Goal: Information Seeking & Learning: Learn about a topic

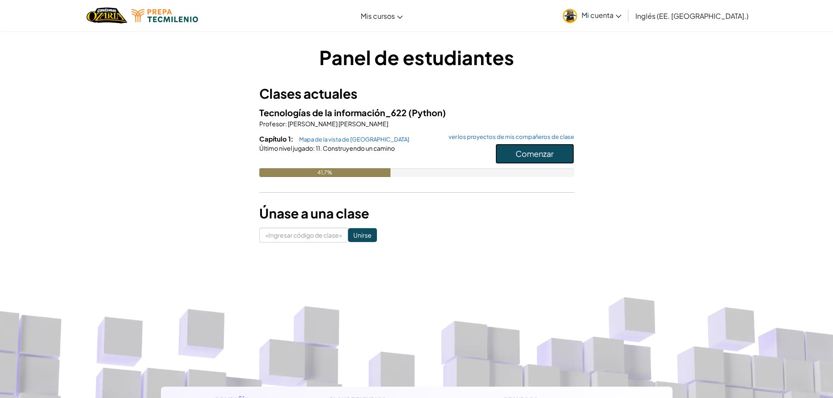
click at [539, 150] on font "Comenzar" at bounding box center [534, 154] width 38 height 10
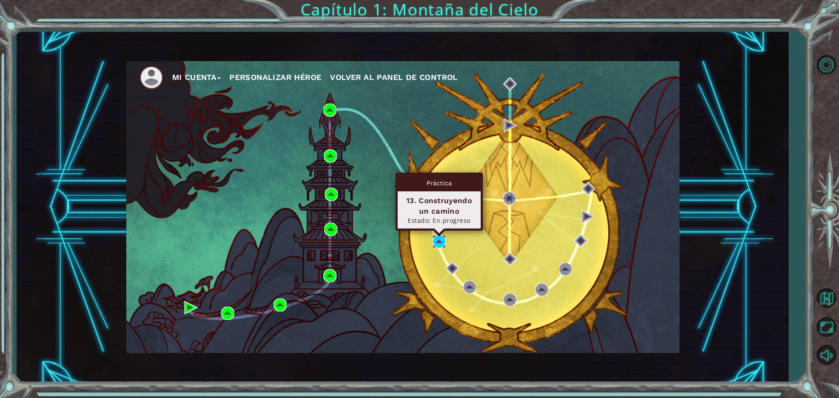
click at [438, 240] on img at bounding box center [439, 241] width 13 height 13
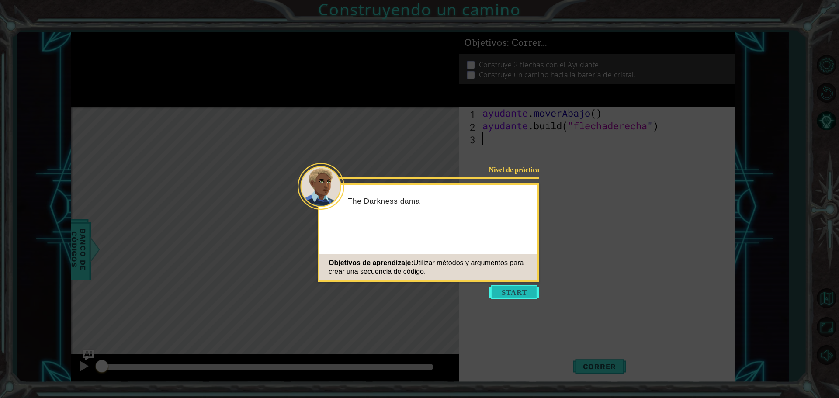
click at [498, 293] on button "Comenzar" at bounding box center [515, 292] width 50 height 14
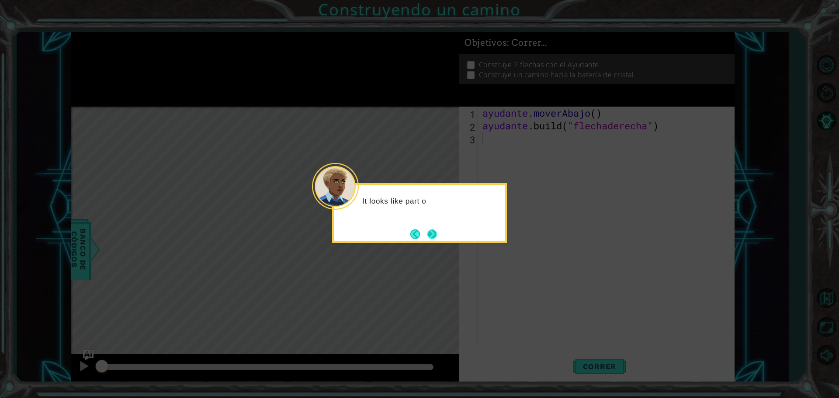
click at [428, 233] on button "Próximo" at bounding box center [433, 235] width 10 height 10
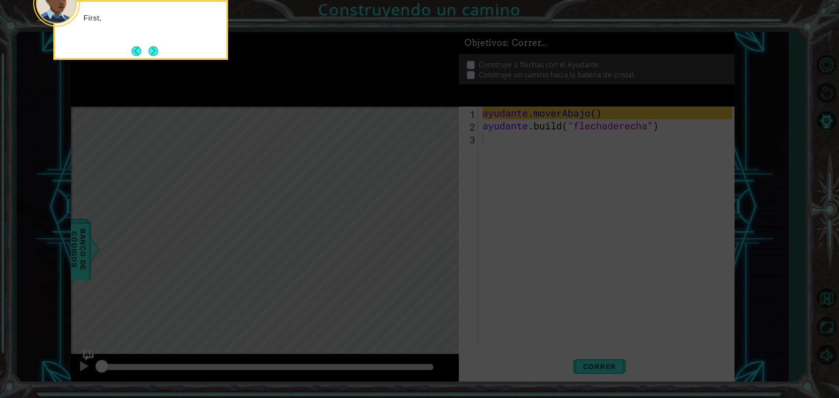
click at [428, 233] on icon at bounding box center [419, 59] width 839 height 677
click at [156, 47] on button "Próximo" at bounding box center [154, 51] width 10 height 10
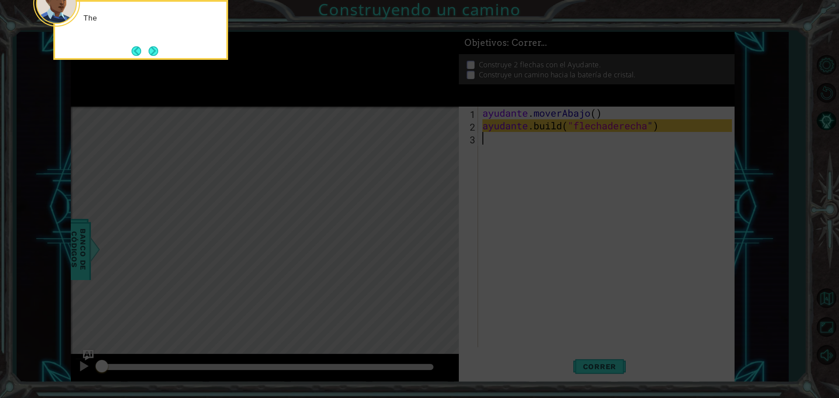
click at [156, 47] on button "Next" at bounding box center [154, 51] width 10 height 10
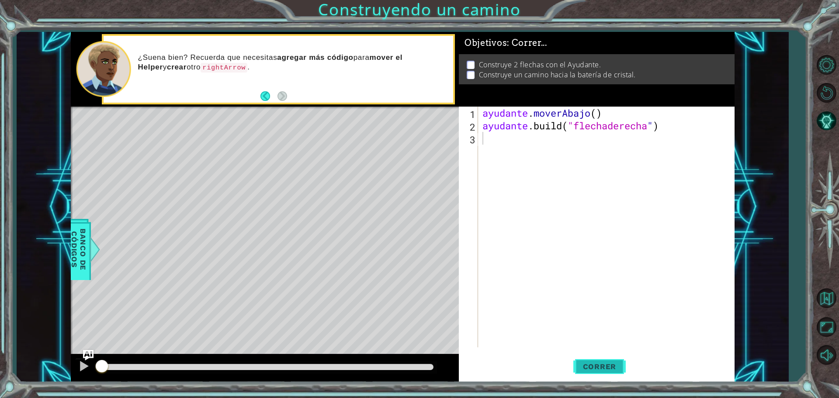
click at [598, 361] on button "Correr" at bounding box center [600, 367] width 52 height 28
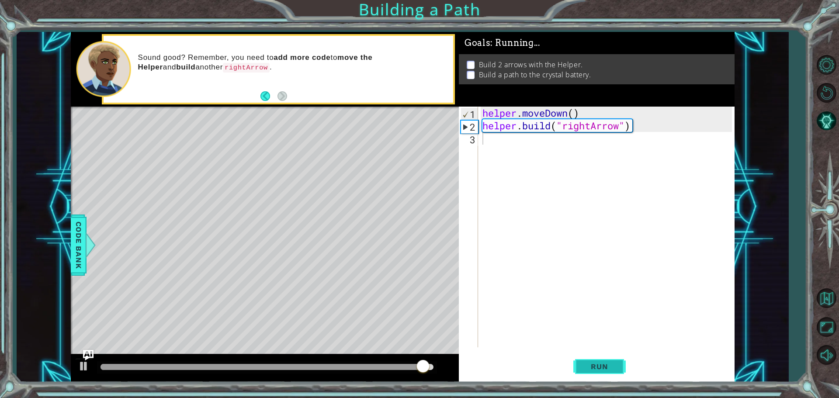
click at [617, 365] on button "Run" at bounding box center [600, 367] width 52 height 28
click at [615, 365] on span "Run" at bounding box center [599, 366] width 35 height 9
click at [86, 369] on div at bounding box center [83, 366] width 11 height 11
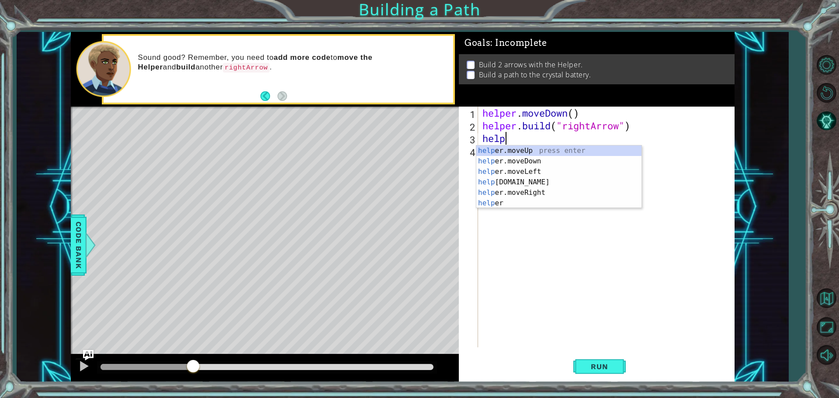
scroll to position [0, 1]
click at [490, 146] on div "helpe [PERSON_NAME]moveUp press enter helpe [PERSON_NAME]moveDown press enter h…" at bounding box center [558, 188] width 165 height 84
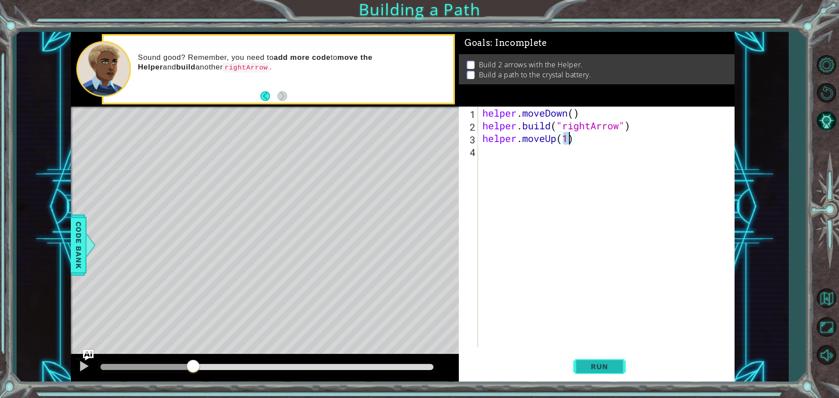
click at [600, 367] on span "Run" at bounding box center [599, 366] width 35 height 9
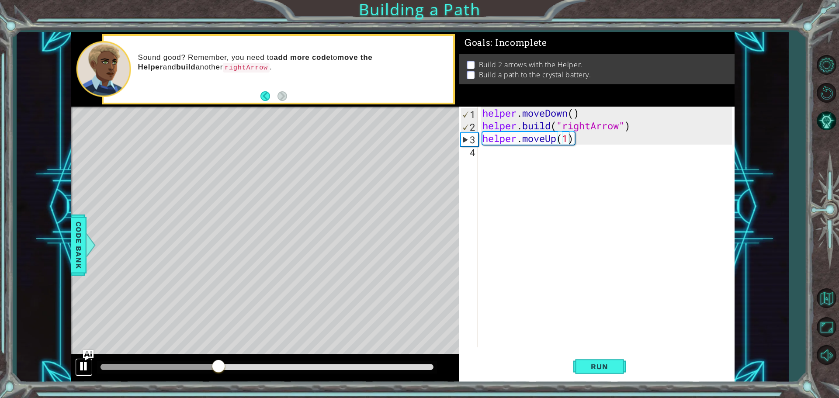
click at [80, 369] on div at bounding box center [83, 366] width 11 height 11
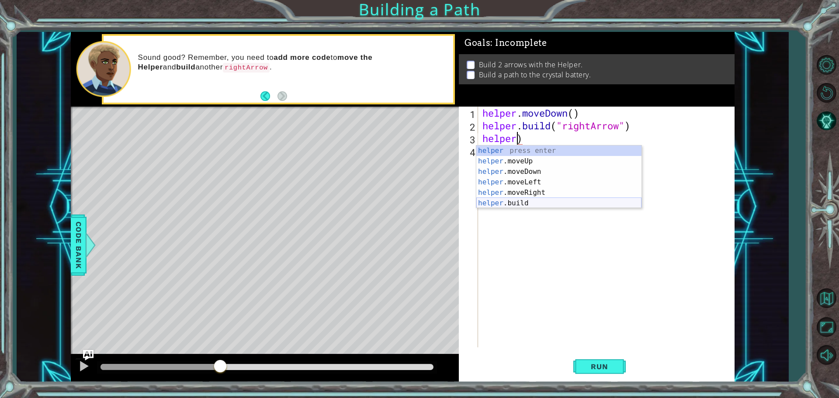
click at [551, 203] on div "helper press enter helper .moveUp press enter helper .moveDown press enter help…" at bounding box center [558, 188] width 165 height 84
type textarea "[DOMAIN_NAME]("rightArrow")"
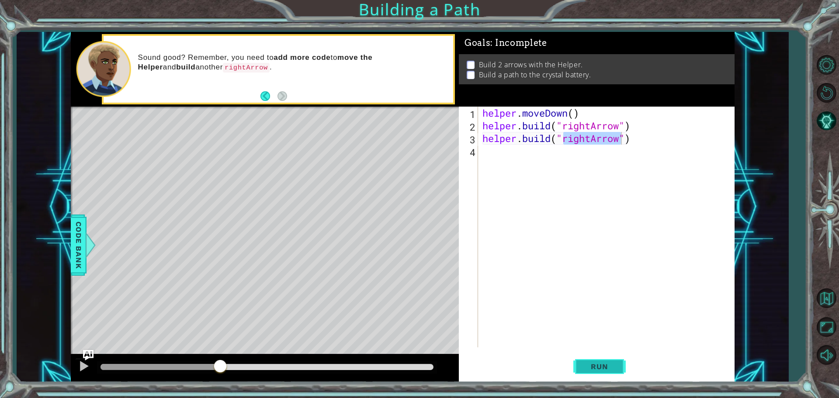
click at [594, 370] on span "Run" at bounding box center [599, 366] width 35 height 9
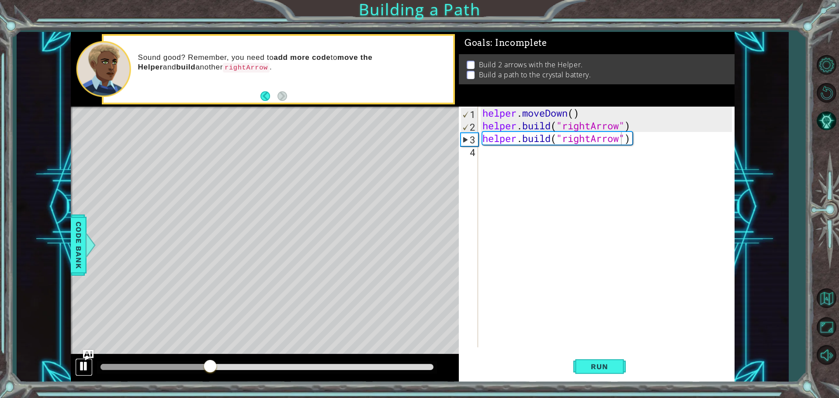
click at [87, 368] on div at bounding box center [83, 366] width 11 height 11
click at [487, 153] on div "helper . moveDown ( ) helper . build ( "rightArrow" ) helper . build ( "rightAr…" at bounding box center [609, 240] width 256 height 266
click at [484, 154] on div "helper . moveDown ( ) helper . build ( "rightArrow" ) helper . build ( "rightAr…" at bounding box center [609, 240] width 256 height 266
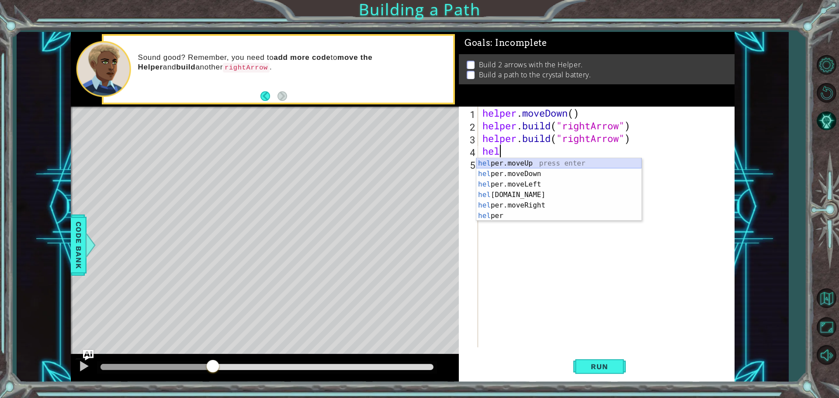
click at [514, 162] on div "hel per.moveUp press enter hel per.moveDown press enter hel per.moveLeft press …" at bounding box center [558, 200] width 165 height 84
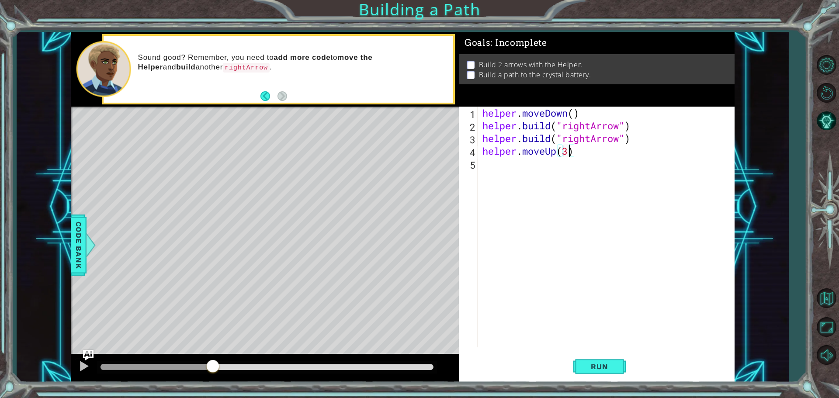
scroll to position [0, 3]
type textarea "helper.moveUp(3)"
click at [583, 364] on span "Run" at bounding box center [599, 366] width 35 height 9
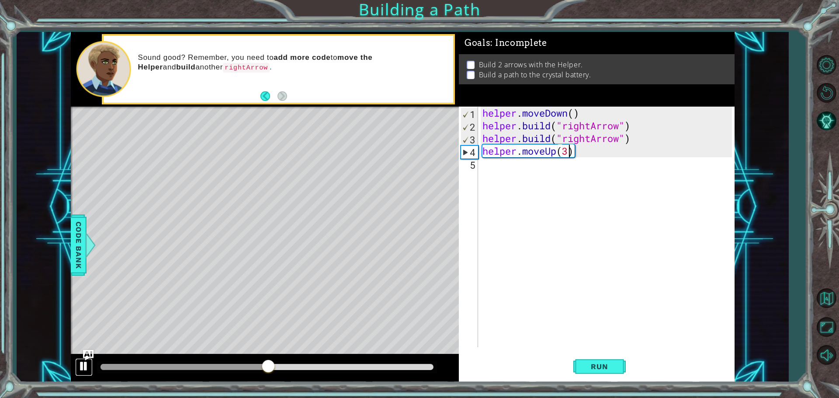
click at [88, 368] on div at bounding box center [83, 366] width 11 height 11
click at [493, 168] on div "helper . moveDown ( ) helper . build ( "rightArrow" ) helper . build ( "rightAr…" at bounding box center [609, 240] width 256 height 266
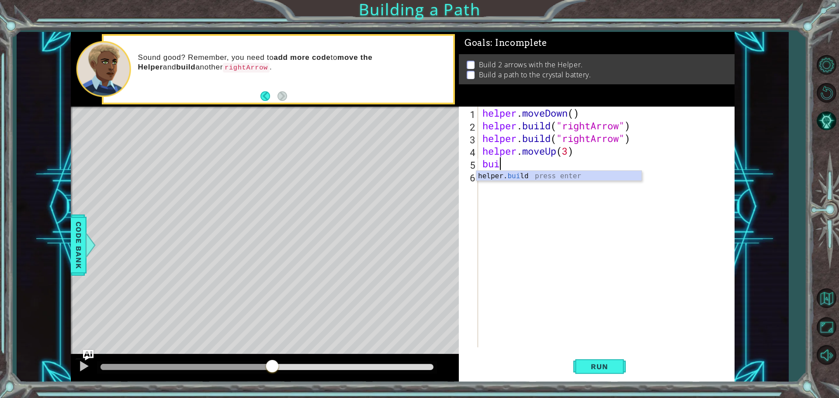
scroll to position [0, 0]
click at [493, 181] on body "1 ההההההההההההההההההההההההההההההההההההההההההההההההההההההההההההההההההההההההההההה…" at bounding box center [419, 199] width 839 height 398
click at [528, 164] on div "helper . moveDown ( ) helper . build ( "rightArrow" ) helper . build ( "rightAr…" at bounding box center [609, 240] width 256 height 266
click at [534, 174] on div "helper. [PERSON_NAME] press enter" at bounding box center [558, 186] width 165 height 31
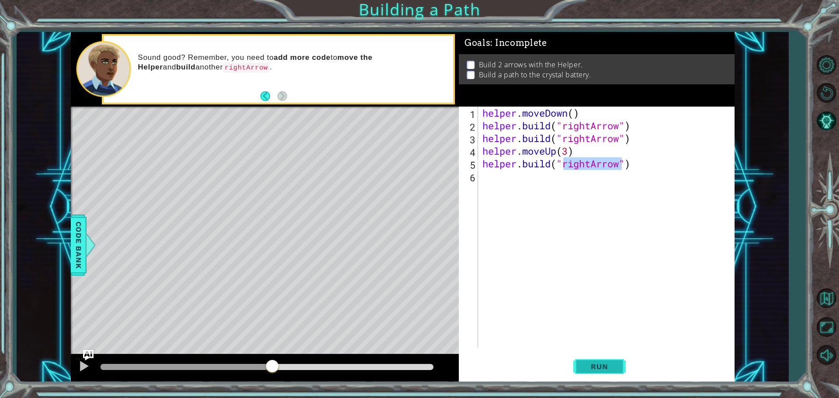
click at [613, 365] on span "Run" at bounding box center [599, 366] width 35 height 9
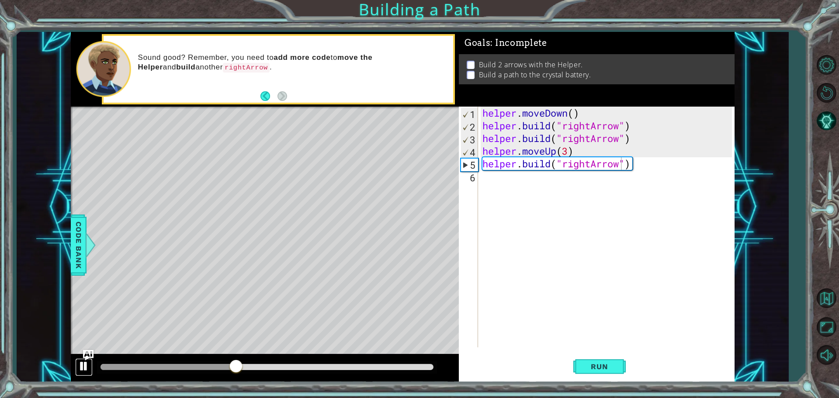
click at [79, 362] on div at bounding box center [83, 366] width 11 height 11
click at [566, 115] on div "helper . moveDown ( ) helper . build ( "rightArrow" ) helper . build ( "rightAr…" at bounding box center [609, 240] width 256 height 266
click at [571, 112] on div "helper . moveDown ( ) helper . build ( "rightArrow" ) helper . build ( "rightAr…" at bounding box center [609, 240] width 256 height 266
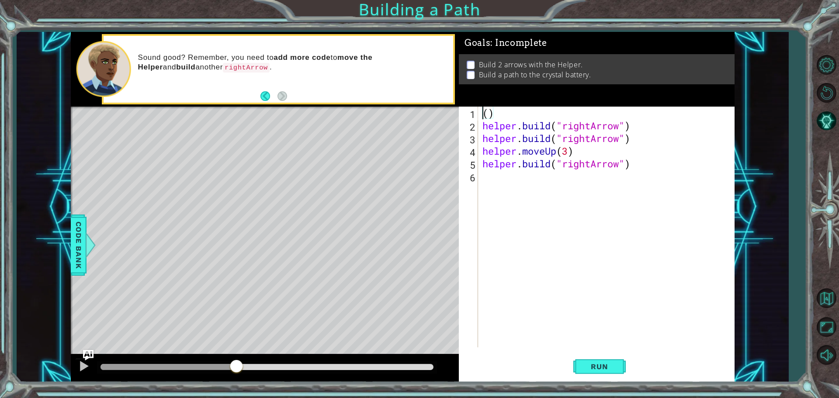
scroll to position [0, 0]
click at [571, 112] on div "( ) helper . build ( "rightArrow" ) helper . build ( "rightArrow" ) helper . mo…" at bounding box center [609, 240] width 256 height 266
type textarea "("
drag, startPoint x: 236, startPoint y: 372, endPoint x: 99, endPoint y: 367, distance: 137.4
click at [99, 367] on div at bounding box center [102, 367] width 16 height 16
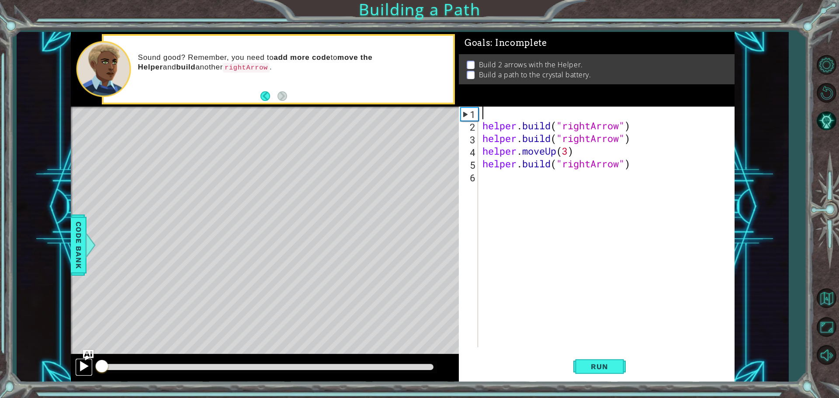
click at [78, 365] on div at bounding box center [83, 366] width 11 height 11
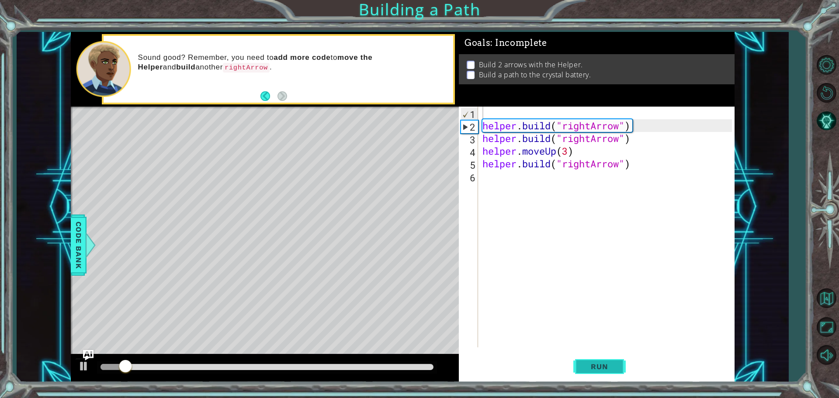
click at [578, 363] on button "Run" at bounding box center [600, 367] width 52 height 28
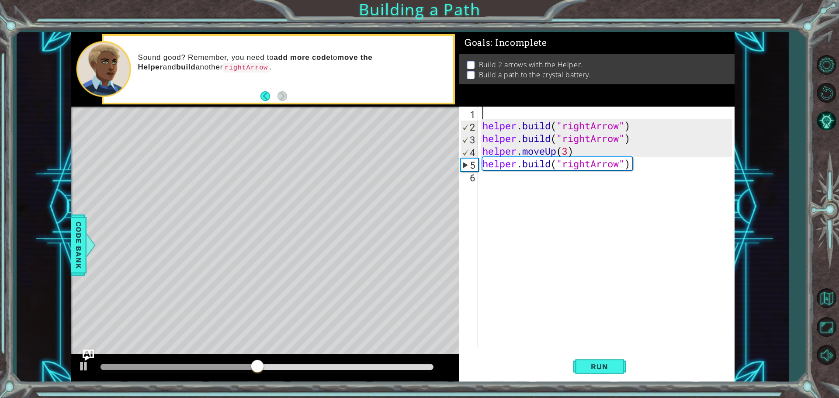
click at [84, 358] on img "Ask AI" at bounding box center [88, 354] width 11 height 11
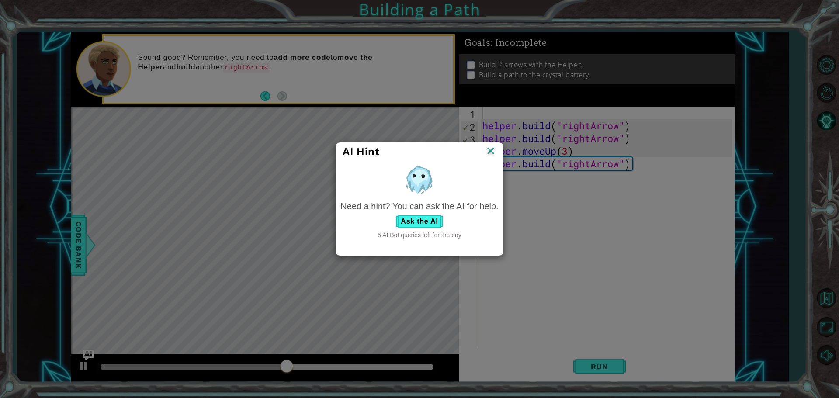
click at [493, 154] on img at bounding box center [490, 151] width 11 height 13
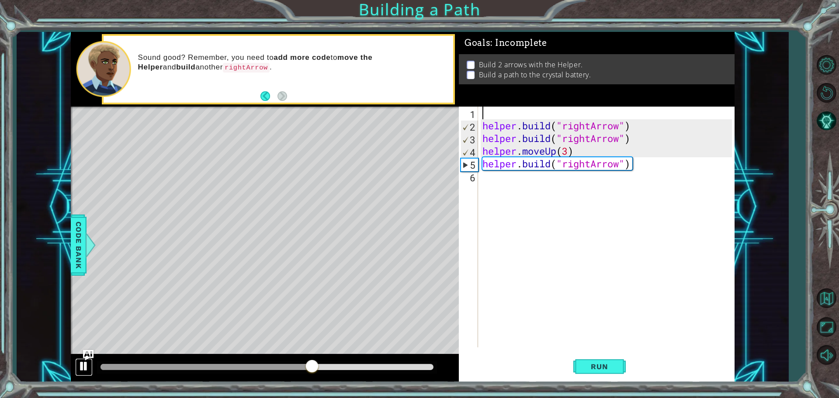
click at [80, 367] on div at bounding box center [83, 366] width 11 height 11
click at [581, 150] on div "helper . build ( "rightArrow" ) helper . build ( "rightArrow" ) helper . moveUp…" at bounding box center [609, 240] width 256 height 266
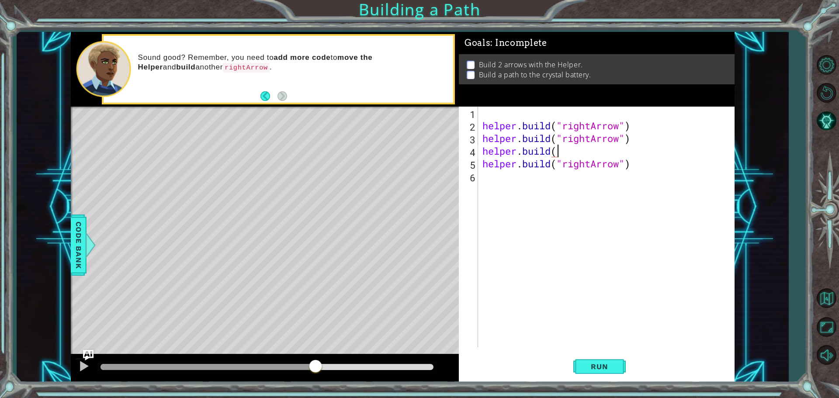
scroll to position [0, 3]
click at [570, 165] on div "" rightArrow" press enter" at bounding box center [634, 173] width 165 height 31
click at [591, 369] on span "Run" at bounding box center [599, 366] width 35 height 9
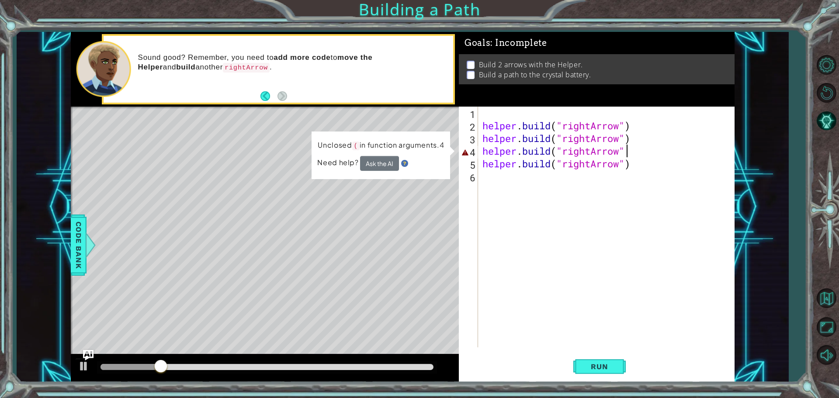
scroll to position [0, 6]
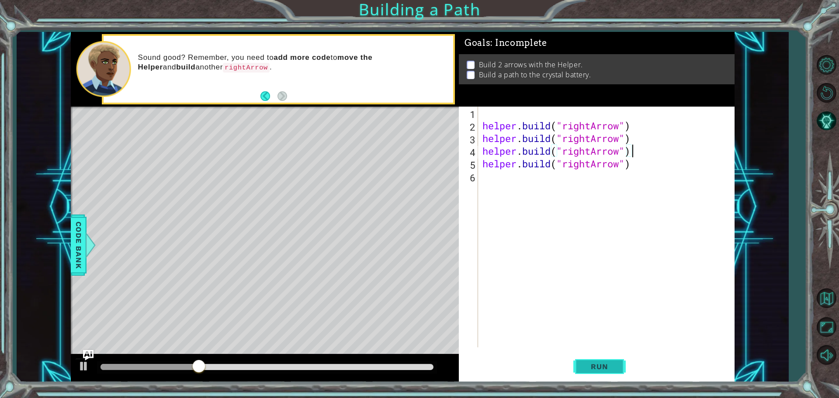
type textarea "[DOMAIN_NAME]("rightArrow")"
click at [597, 371] on span "Run" at bounding box center [599, 366] width 35 height 9
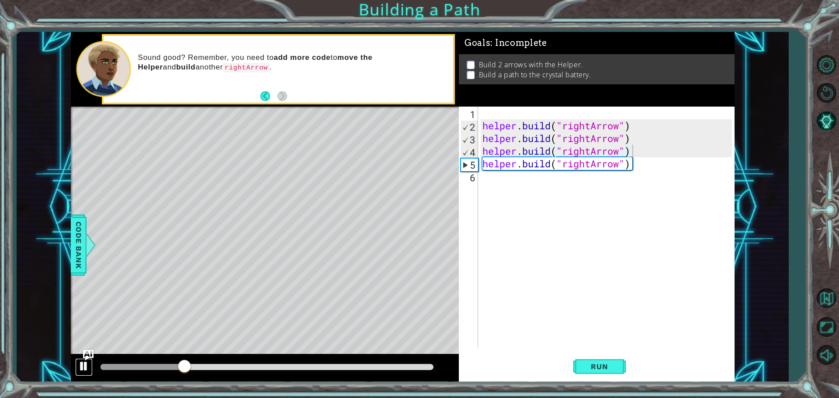
click at [80, 369] on div at bounding box center [83, 366] width 11 height 11
click at [638, 126] on div "helper . build ( "rightArrow" ) helper . build ( "rightArrow" ) helper . build …" at bounding box center [609, 240] width 256 height 266
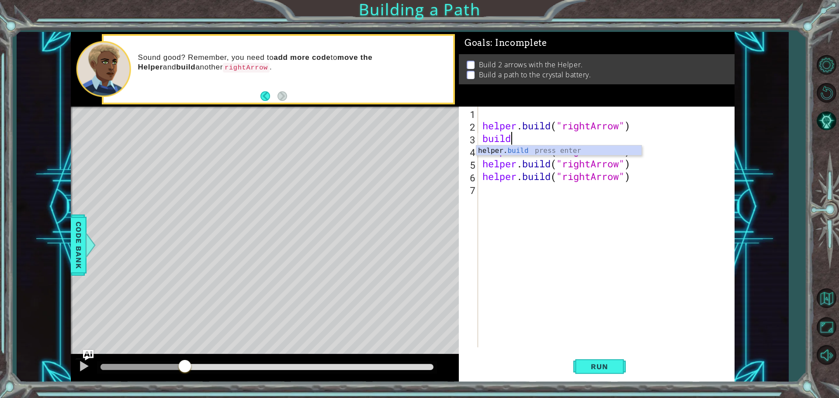
scroll to position [0, 0]
click at [543, 149] on div "helper. buil d press enter" at bounding box center [558, 161] width 165 height 31
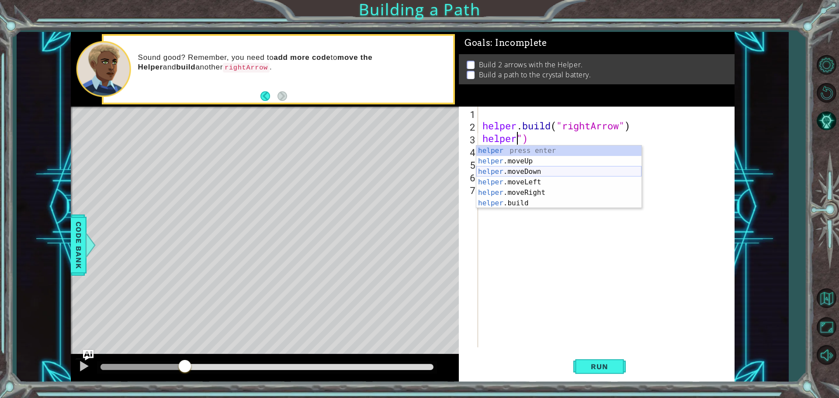
click at [561, 171] on div "helper press enter helper .moveUp press enter helper .moveDown press enter help…" at bounding box center [558, 188] width 165 height 84
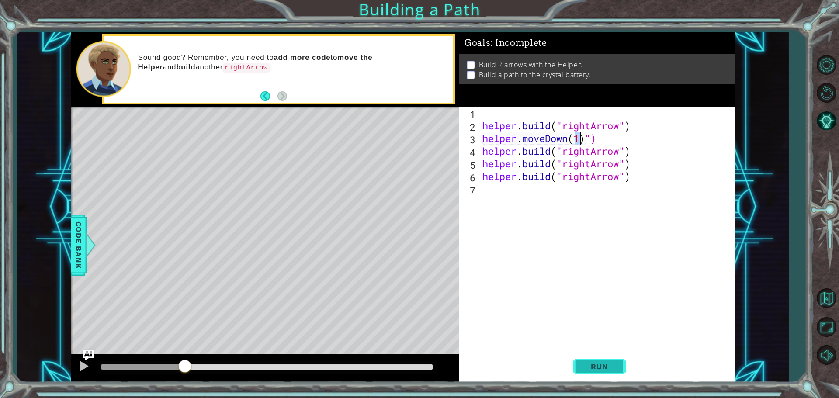
click at [586, 360] on button "Run" at bounding box center [600, 367] width 52 height 28
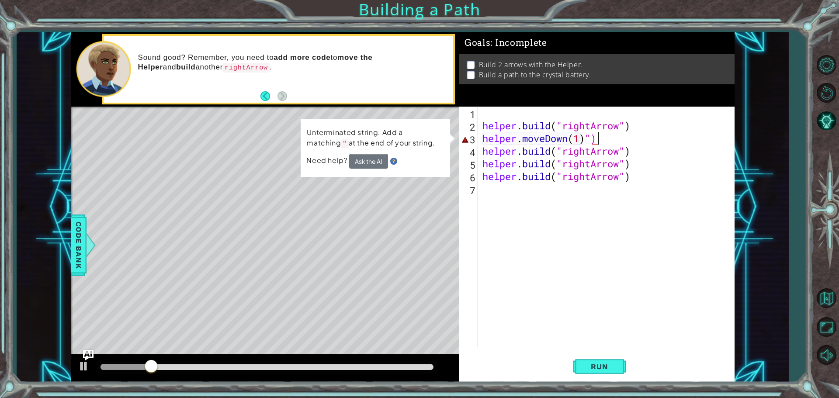
click at [599, 141] on div "helper . build ( "rightArrow" ) helper . moveDown ( 1 ) ") helper . build ( "ri…" at bounding box center [609, 240] width 256 height 266
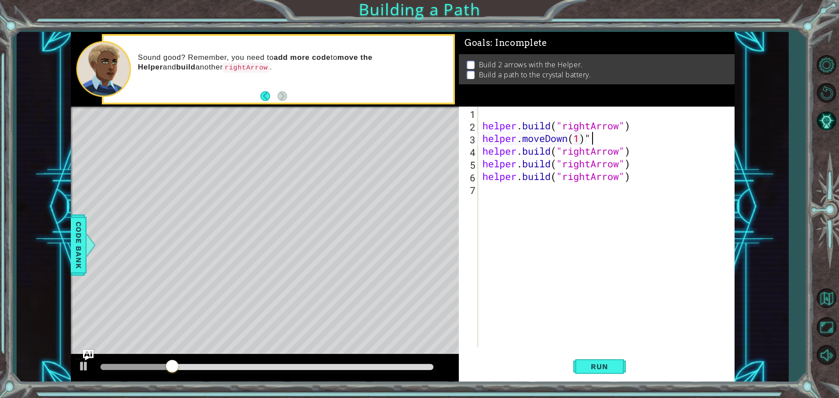
type textarea "helper.moveDown(1)"
click at [592, 362] on button "Run" at bounding box center [600, 367] width 52 height 28
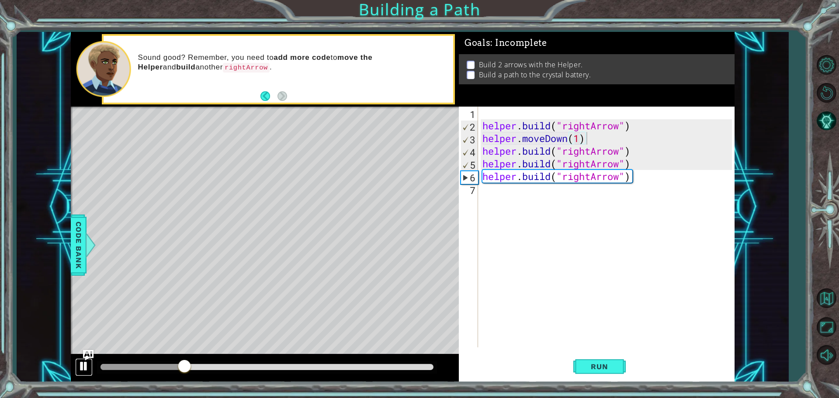
click at [88, 362] on div at bounding box center [83, 366] width 11 height 11
click at [596, 371] on button "Run" at bounding box center [600, 367] width 52 height 28
click at [89, 362] on button at bounding box center [83, 367] width 17 height 18
click at [640, 144] on div "helper . build ( "rightArrow" ) helper . moveDown ( 1 ) helper . build ( "right…" at bounding box center [609, 240] width 256 height 266
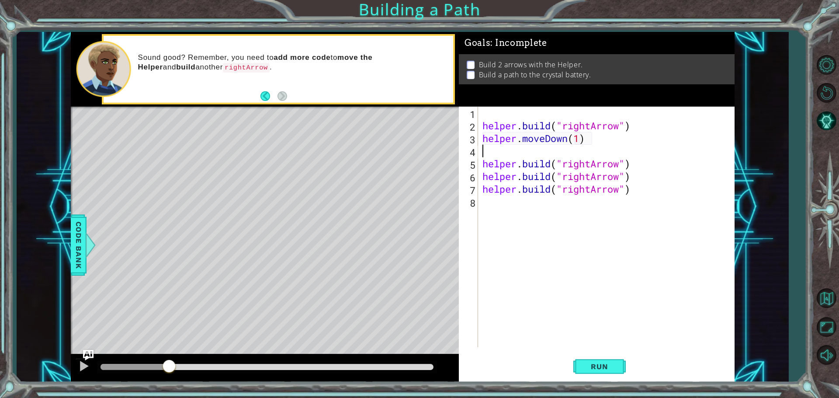
scroll to position [0, 0]
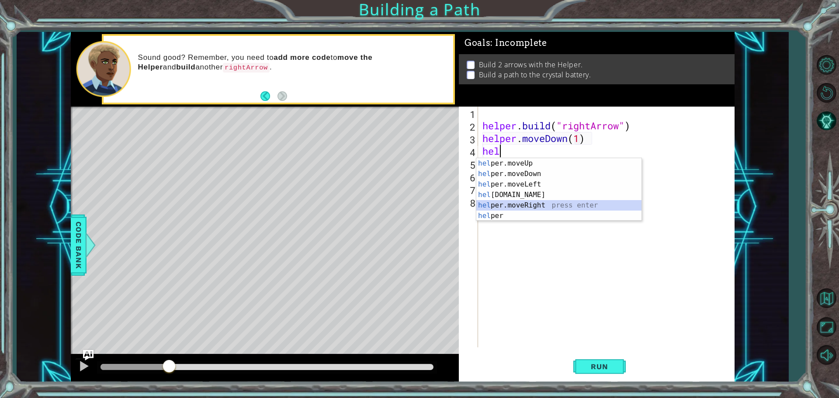
click at [542, 203] on div "hel per.moveUp press enter hel per.moveDown press enter hel per.moveLeft press …" at bounding box center [558, 200] width 165 height 84
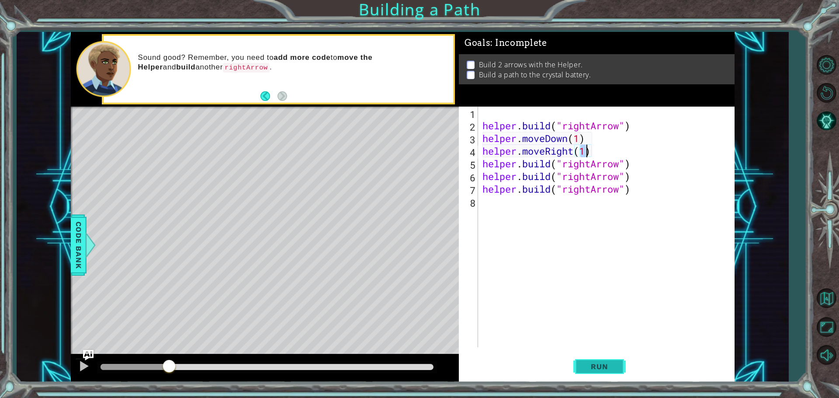
click at [595, 371] on span "Run" at bounding box center [599, 366] width 35 height 9
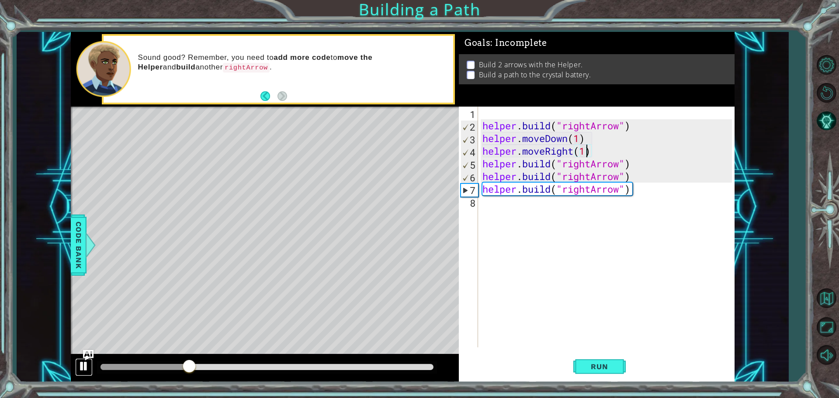
click at [84, 374] on button at bounding box center [83, 367] width 17 height 18
click at [642, 154] on div "helper . build ( "rightArrow" ) helper . moveDown ( 1 ) helper . moveRight ( 1 …" at bounding box center [609, 240] width 256 height 266
click at [585, 153] on div "helper . build ( "rightArrow" ) helper . moveDown ( 1 ) helper . moveRight ( 1 …" at bounding box center [609, 240] width 256 height 266
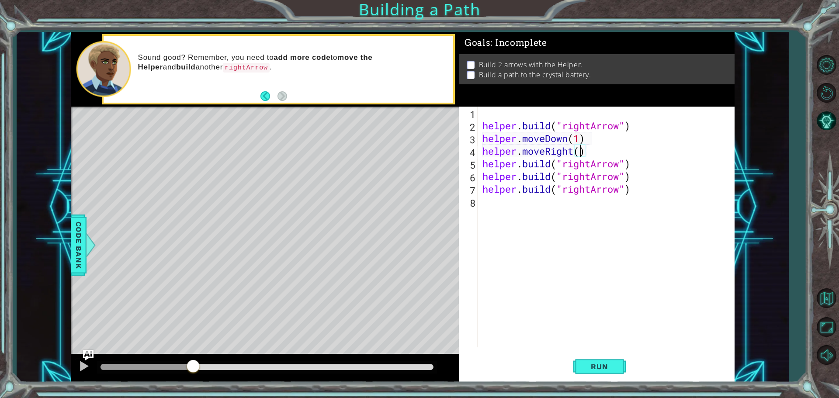
scroll to position [0, 4]
click at [594, 363] on span "Run" at bounding box center [599, 366] width 35 height 9
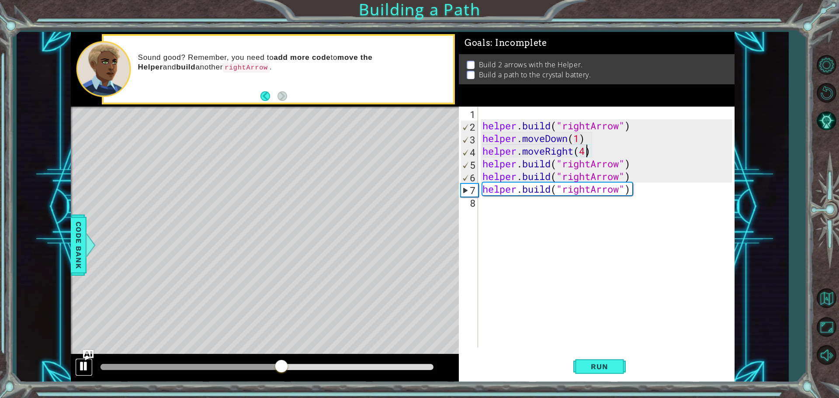
click at [85, 363] on div at bounding box center [83, 366] width 11 height 11
click at [586, 166] on div "helper . build ( "rightArrow" ) helper . moveDown ( 1 ) helper . moveRight ( 4 …" at bounding box center [609, 240] width 256 height 266
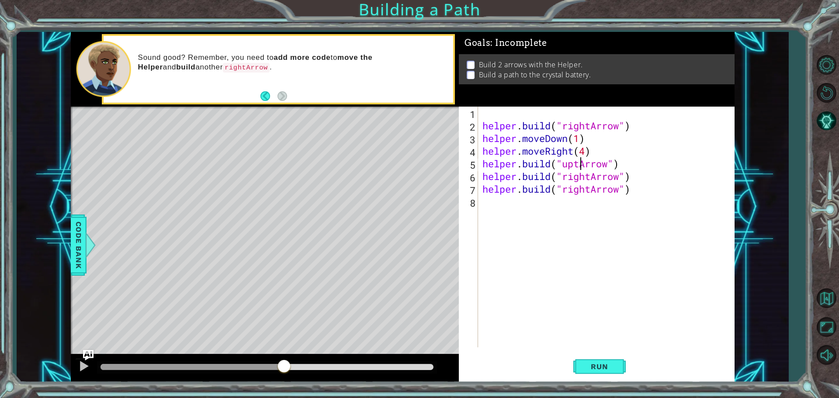
click at [581, 166] on div "helper . build ( "rightArrow" ) helper . moveDown ( 1 ) helper . moveRight ( 4 …" at bounding box center [609, 240] width 256 height 266
click at [582, 352] on div "[DOMAIN_NAME]("upArrow") 1 2 3 4 5 6 7 8 helper . build ( "rightArrow" ) helper…" at bounding box center [597, 245] width 276 height 276
click at [579, 362] on button "Run" at bounding box center [600, 367] width 52 height 28
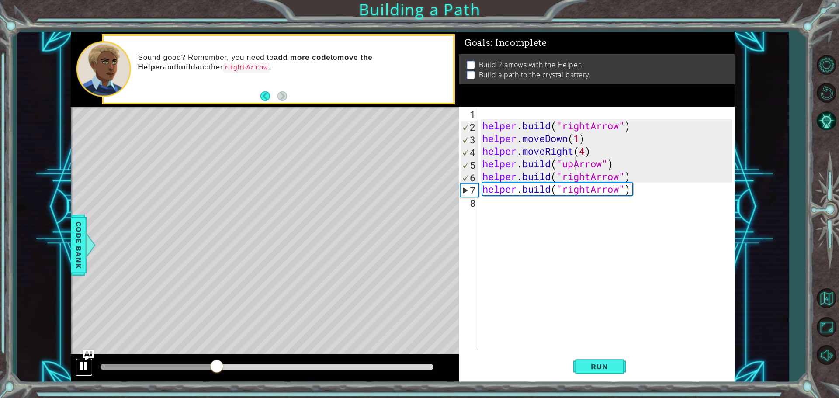
click at [79, 367] on div at bounding box center [83, 366] width 11 height 11
click at [596, 364] on span "Run" at bounding box center [599, 366] width 35 height 9
click at [84, 367] on div at bounding box center [83, 366] width 11 height 11
click at [616, 373] on button "Run" at bounding box center [600, 367] width 52 height 28
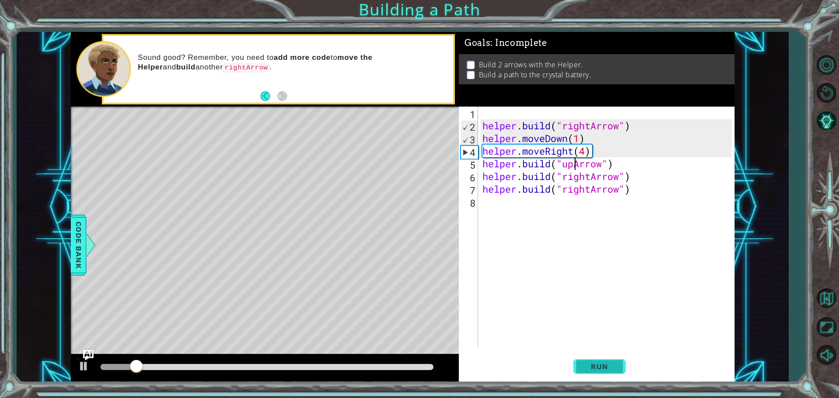
click at [612, 372] on button "Run" at bounding box center [600, 367] width 52 height 28
click at [90, 367] on button at bounding box center [83, 367] width 17 height 18
click at [606, 158] on div "helper . build ( "rightArrow" ) helper . moveDown ( 1 ) helper . moveRight ( 4 …" at bounding box center [609, 240] width 256 height 266
click at [605, 148] on div "helper . build ( "rightArrow" ) helper . moveDown ( 1 ) helper . moveRight ( 4 …" at bounding box center [609, 240] width 256 height 266
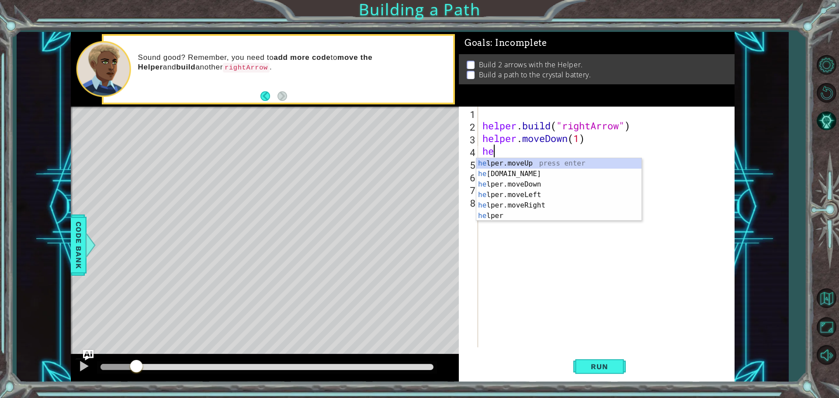
scroll to position [0, 0]
type textarea "h"
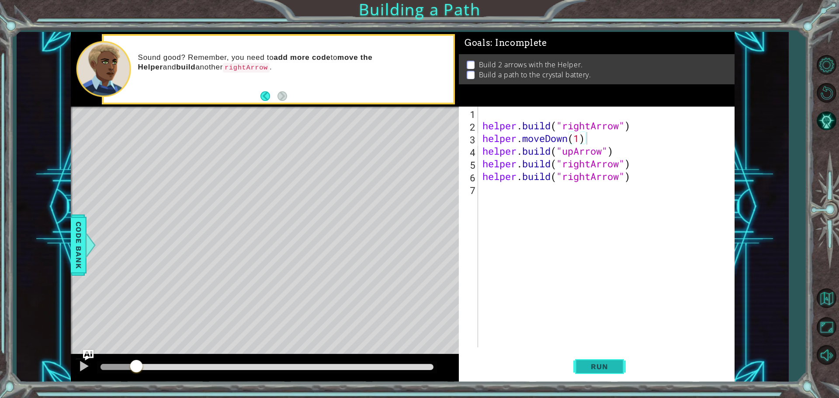
click at [593, 362] on button "Run" at bounding box center [600, 367] width 52 height 28
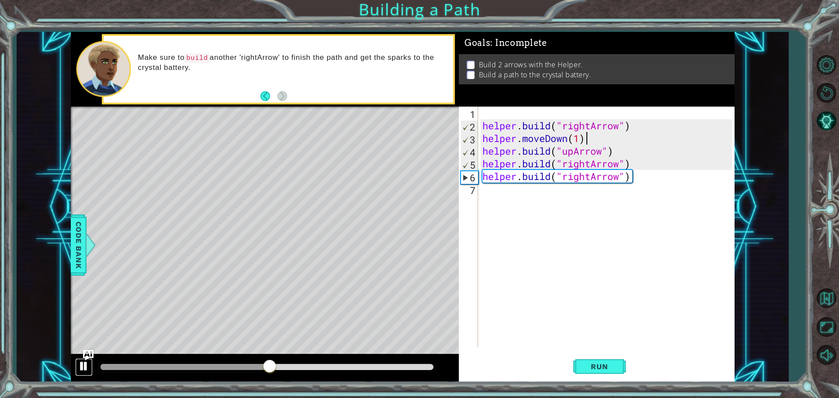
click at [89, 375] on button at bounding box center [83, 367] width 17 height 18
click at [658, 155] on div "helper . build ( "rightArrow" ) helper . moveDown ( 1 ) helper . build ( "upArr…" at bounding box center [609, 240] width 256 height 266
click at [648, 178] on div "helper . build ( "rightArrow" ) helper . moveDown ( 1 ) helper . build ( "upArr…" at bounding box center [609, 240] width 256 height 266
type textarea "[DOMAIN_NAME]("rightArrow")"
click at [649, 180] on div "helper . build ( "rightArrow" ) helper . moveDown ( 1 ) helper . build ( "upArr…" at bounding box center [609, 240] width 256 height 266
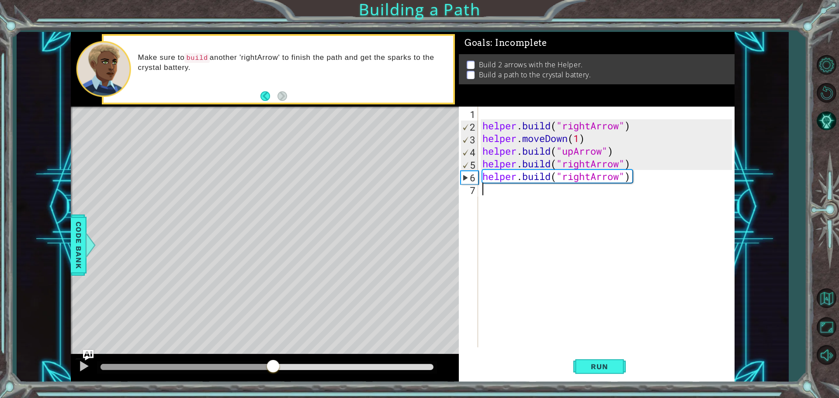
click at [637, 183] on div "helper . build ( "rightArrow" ) helper . moveDown ( 1 ) helper . build ( "upArr…" at bounding box center [609, 240] width 256 height 266
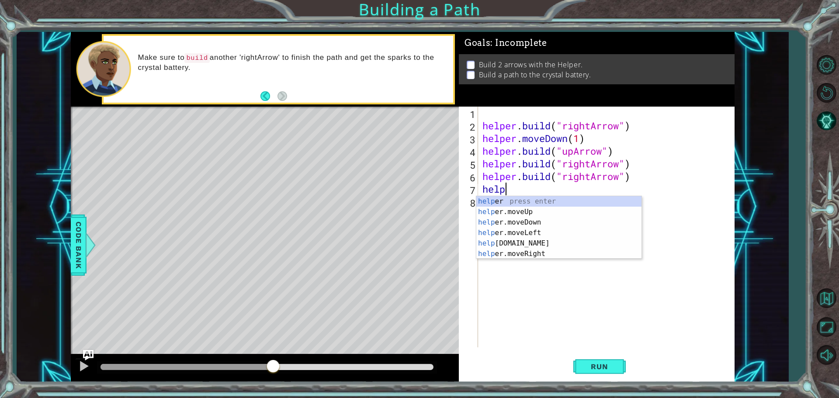
scroll to position [0, 1]
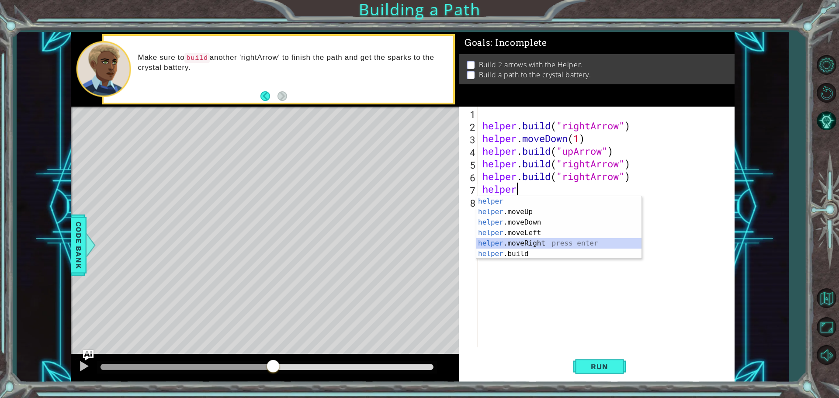
click at [575, 242] on div "helper press enter helper .moveUp press enter helper .moveDown press enter help…" at bounding box center [558, 238] width 165 height 84
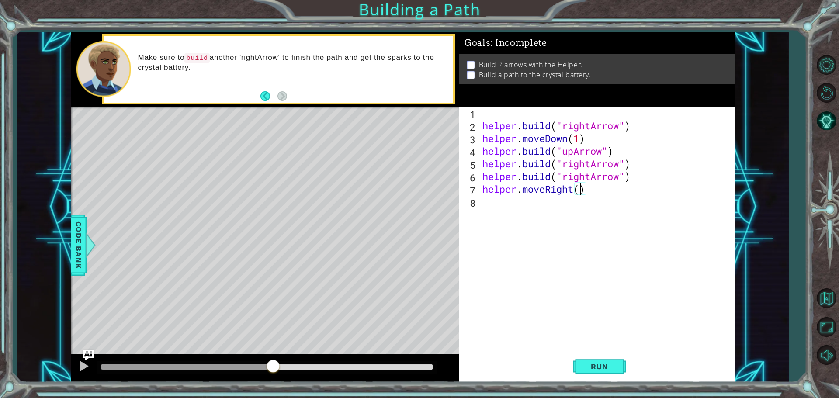
scroll to position [0, 4]
type textarea "helper.moveRight(4)"
click at [604, 362] on button "Run" at bounding box center [600, 367] width 52 height 28
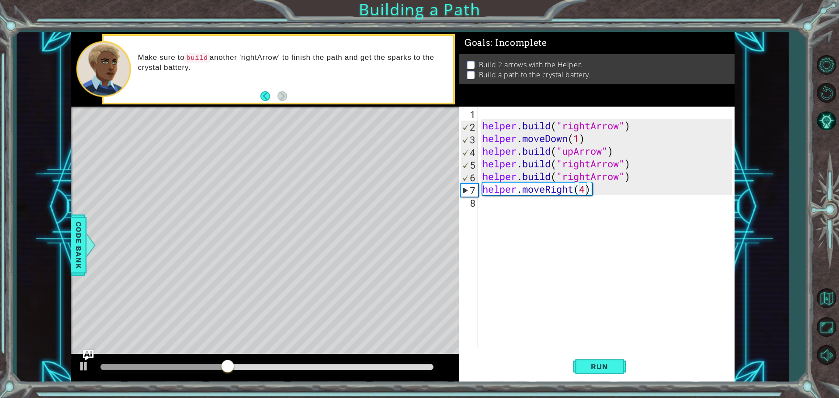
drag, startPoint x: 320, startPoint y: 264, endPoint x: 319, endPoint y: 270, distance: 5.8
click at [320, 269] on div "Level Map" at bounding box center [273, 235] width 404 height 257
click at [80, 370] on div at bounding box center [83, 366] width 11 height 11
drag, startPoint x: 171, startPoint y: 219, endPoint x: 361, endPoint y: 237, distance: 191.0
click at [343, 243] on div "Level Map" at bounding box center [273, 235] width 404 height 257
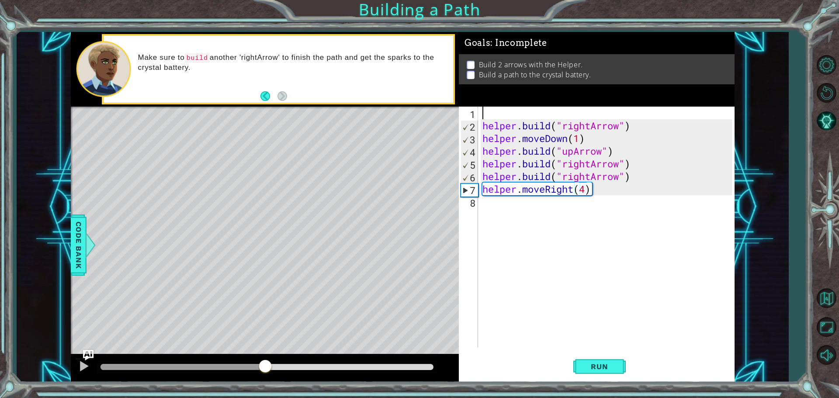
scroll to position [0, 0]
click at [483, 112] on div "helper . build ( "rightArrow" ) helper . moveDown ( 1 ) helper . build ( "upArr…" at bounding box center [609, 240] width 256 height 266
click at [588, 141] on div "helper . build ( "rightArrow" ) helper . moveDown ( 1 ) helper . build ( "upArr…" at bounding box center [609, 240] width 256 height 266
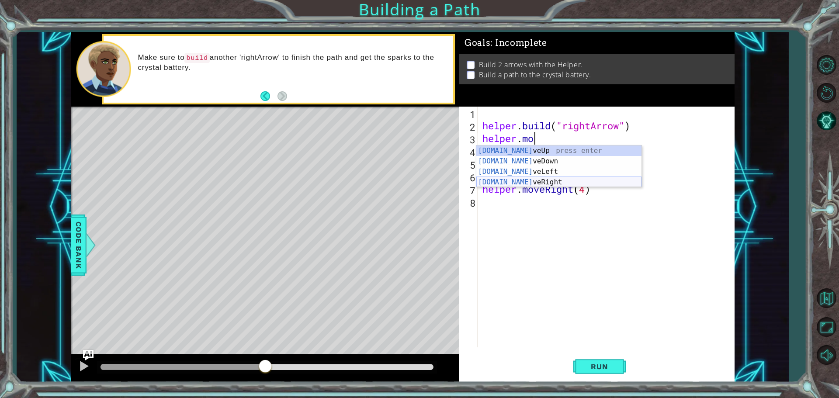
click at [538, 184] on div "[DOMAIN_NAME] veUp press enter [DOMAIN_NAME] veDown press enter [DOMAIN_NAME] v…" at bounding box center [558, 177] width 165 height 63
type textarea "helper.moveRight(1)"
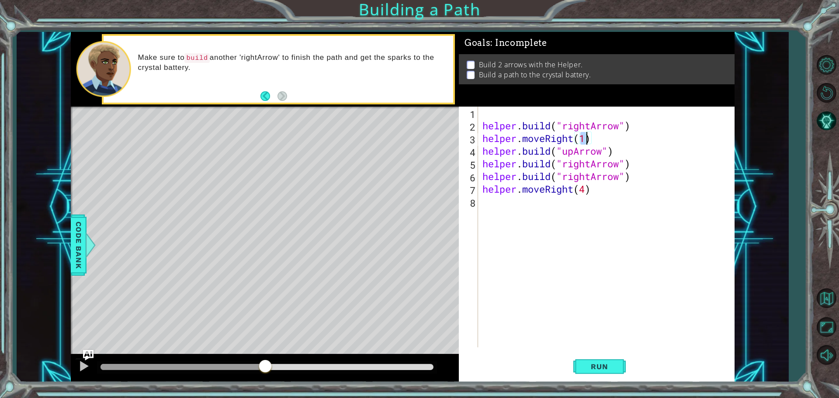
click at [509, 116] on div "helper . build ( "rightArrow" ) helper . moveRight ( 1 ) helper . build ( "upAr…" at bounding box center [609, 240] width 256 height 266
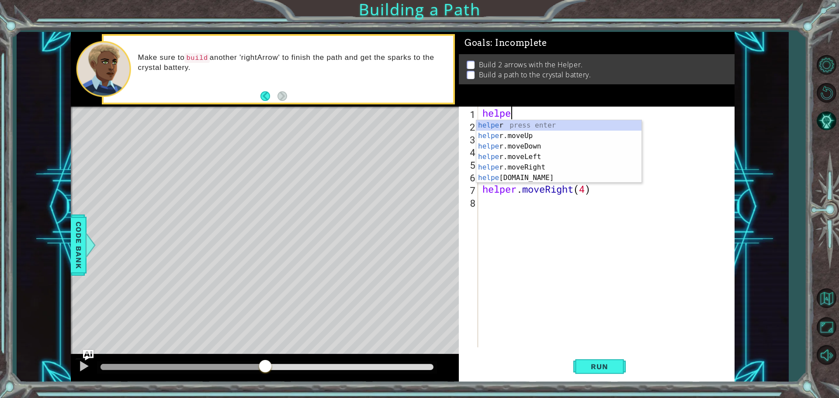
scroll to position [0, 1]
click at [507, 141] on div "helper press enter helper .moveUp press enter helper .moveDown press enter help…" at bounding box center [558, 162] width 165 height 84
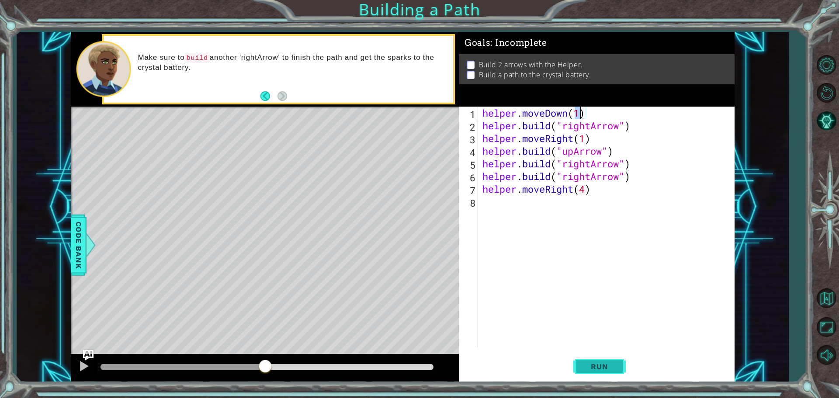
type textarea "helper.moveDown(1)"
click at [617, 371] on span "Run" at bounding box center [599, 366] width 35 height 9
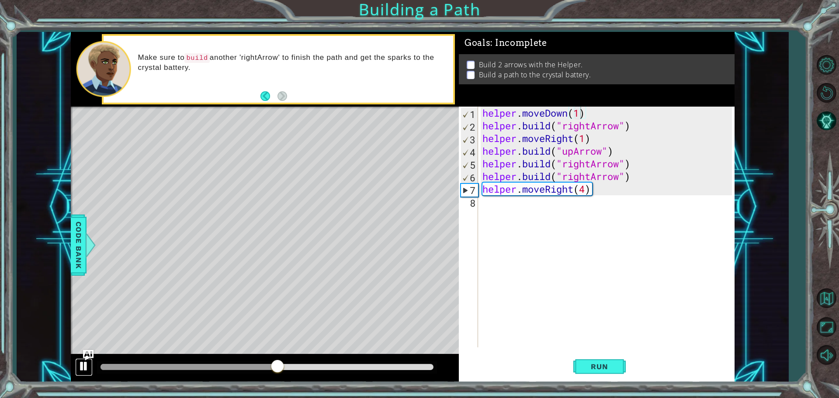
click at [79, 366] on div at bounding box center [83, 366] width 11 height 11
click at [507, 206] on div "helper . moveDown ( 1 ) helper . build ( "rightArrow" ) helper . moveRight ( 1 …" at bounding box center [609, 240] width 256 height 266
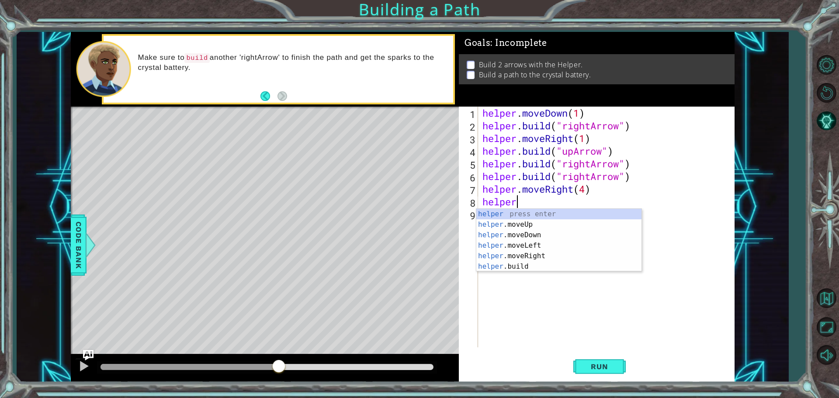
scroll to position [0, 1]
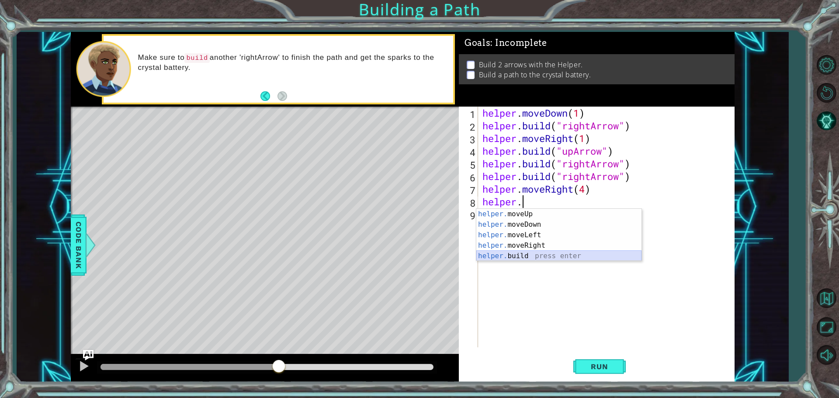
click at [512, 260] on div "helper. moveUp press enter helper. moveDown press enter helper. moveLeft press …" at bounding box center [558, 245] width 165 height 73
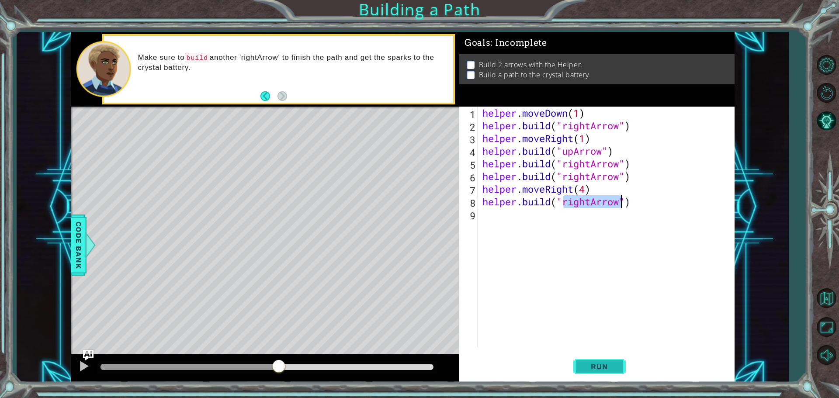
type textarea "[DOMAIN_NAME]("rightArrow")"
click at [592, 368] on span "Run" at bounding box center [599, 366] width 35 height 9
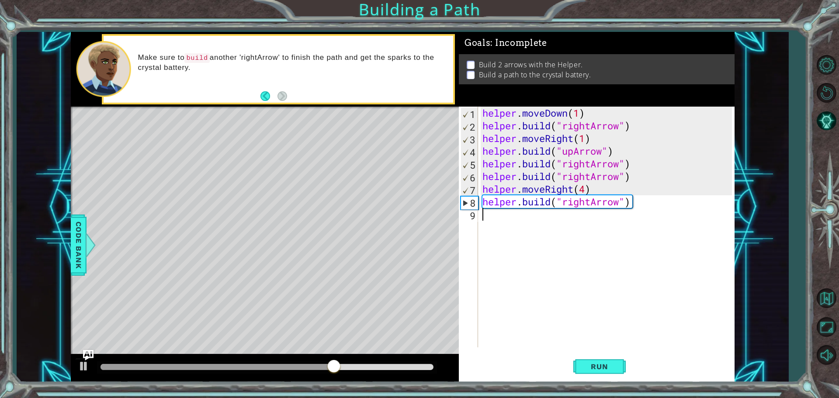
click at [515, 219] on div "helper . moveDown ( 1 ) helper . build ( "rightArrow" ) helper . moveRight ( 1 …" at bounding box center [609, 240] width 256 height 266
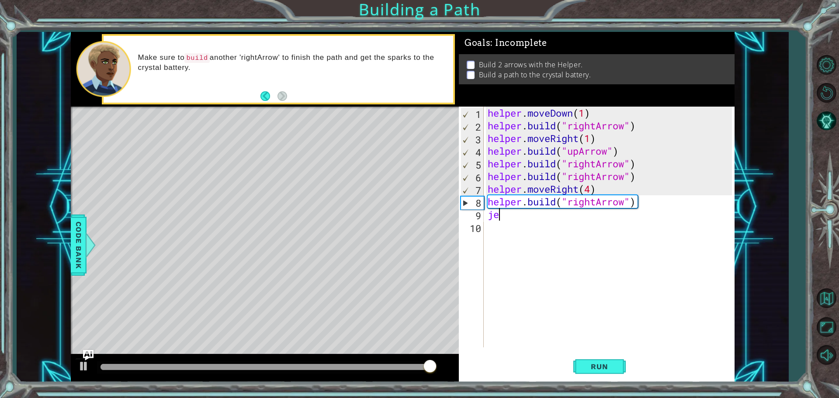
type textarea "j"
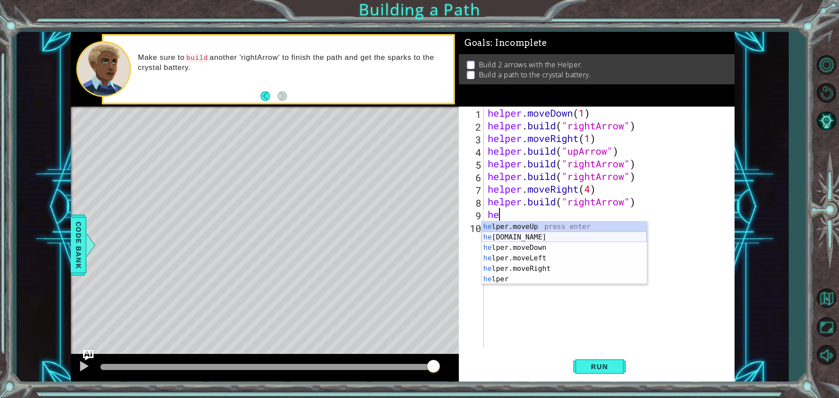
click at [520, 239] on div "he lper.moveUp press enter he [DOMAIN_NAME] press enter he lper.moveDown press …" at bounding box center [564, 264] width 165 height 84
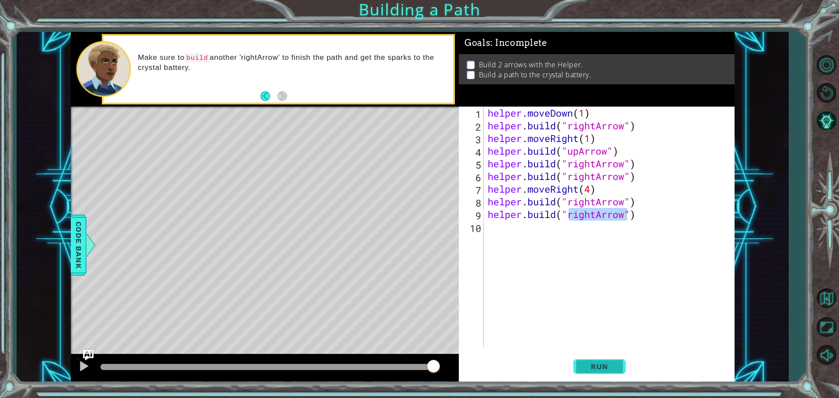
click at [612, 374] on button "Run" at bounding box center [600, 367] width 52 height 28
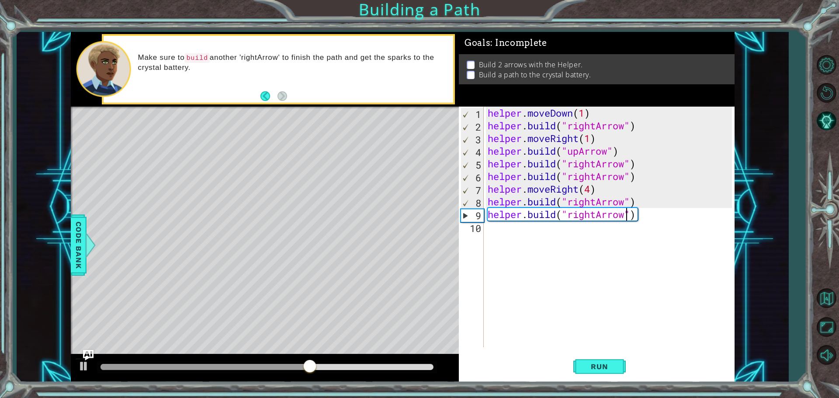
click at [591, 192] on div "helper . moveDown ( 1 ) helper . build ( "rightArrow" ) helper . moveRight ( 1 …" at bounding box center [611, 240] width 250 height 266
type textarea "helper.moveRight(3)"
click at [651, 195] on div "helper . moveDown ( 1 ) helper . build ( "rightArrow" ) helper . moveRight ( 1 …" at bounding box center [611, 240] width 250 height 266
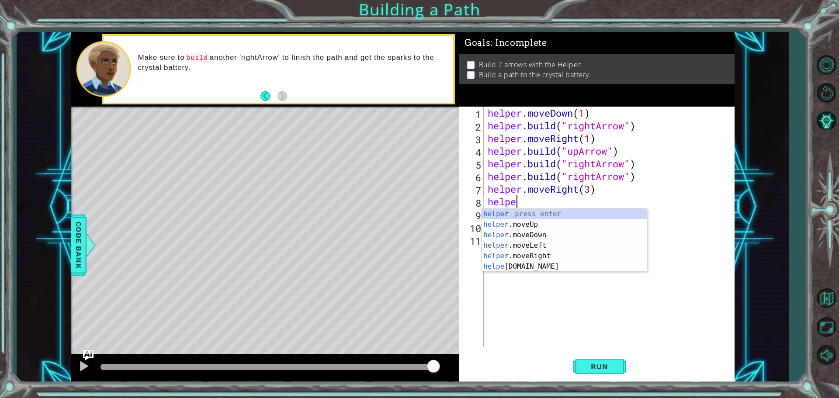
scroll to position [0, 1]
click at [523, 237] on div "helper press enter helper .moveUp press enter helper .moveDown press enter help…" at bounding box center [564, 251] width 165 height 84
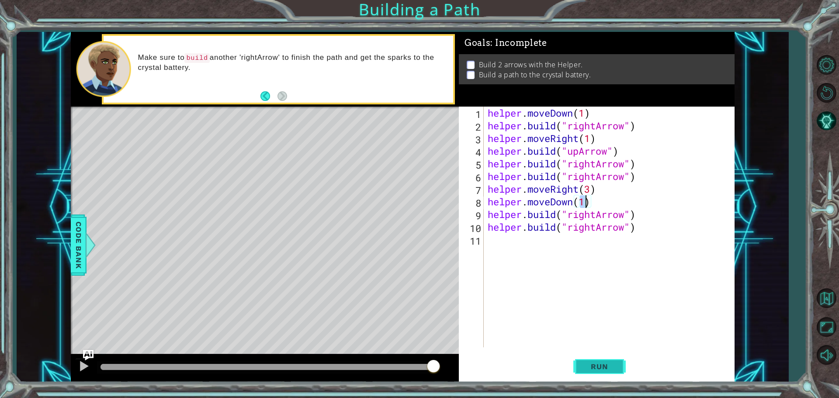
type textarea "helper.moveDown(1)"
click at [587, 370] on span "Run" at bounding box center [599, 366] width 35 height 9
